Goal: Navigation & Orientation: Find specific page/section

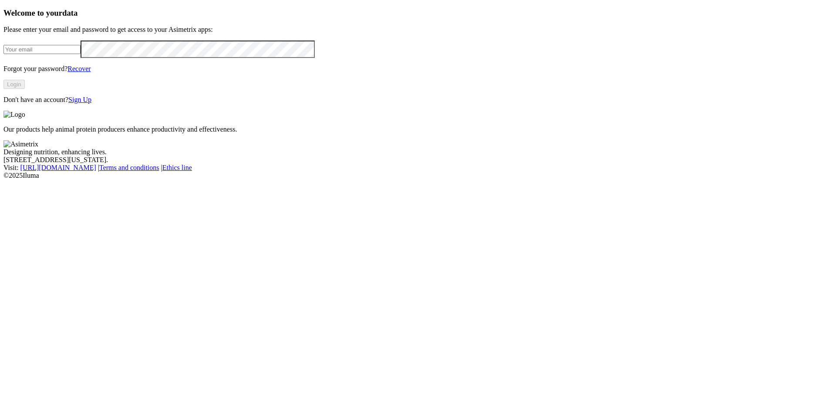
type input "[PERSON_NAME][EMAIL_ADDRESS][PERSON_NAME][DOMAIN_NAME]"
click at [25, 89] on button "Login" at bounding box center [13, 84] width 21 height 9
